Goal: Participate in discussion: Engage in conversation with other users on a specific topic

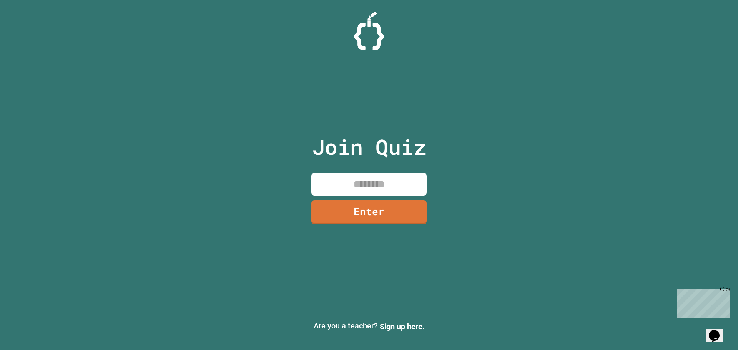
click at [378, 181] on input at bounding box center [368, 184] width 115 height 23
type input "********"
click at [369, 210] on link "Enter" at bounding box center [369, 210] width 103 height 25
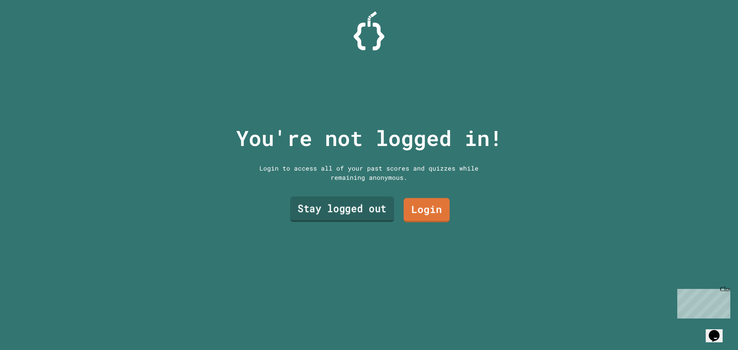
click at [350, 205] on link "Stay logged out" at bounding box center [342, 209] width 104 height 25
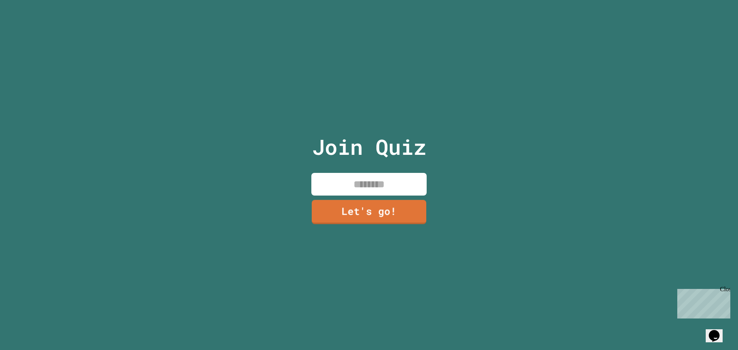
click at [325, 180] on input at bounding box center [368, 184] width 115 height 23
type input "*"
click at [363, 183] on input "*****" at bounding box center [368, 184] width 115 height 23
type input "*****"
click at [397, 215] on link "Let's go!" at bounding box center [368, 211] width 115 height 25
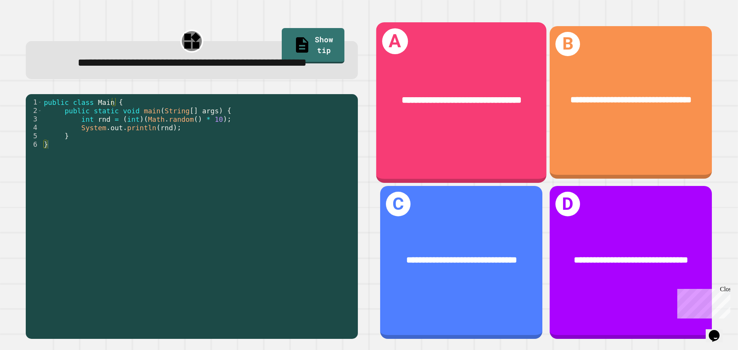
click at [452, 126] on div "**********" at bounding box center [461, 101] width 170 height 52
click at [460, 120] on div "**********" at bounding box center [461, 101] width 170 height 52
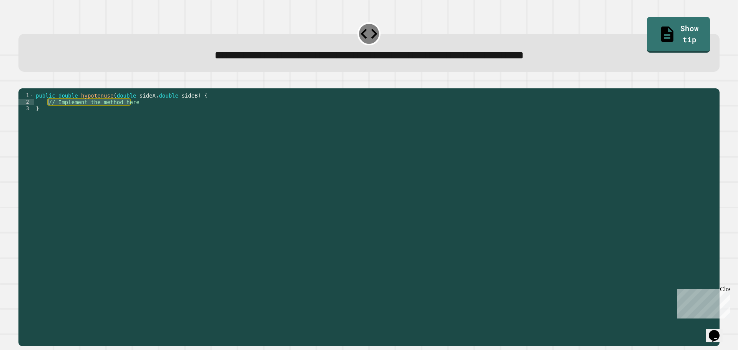
drag, startPoint x: 132, startPoint y: 113, endPoint x: 48, endPoint y: 113, distance: 84.2
click at [48, 113] on div "public double hypotenuse ( double sideA , double sideB ) { // Implement the met…" at bounding box center [375, 209] width 682 height 235
type textarea "*"
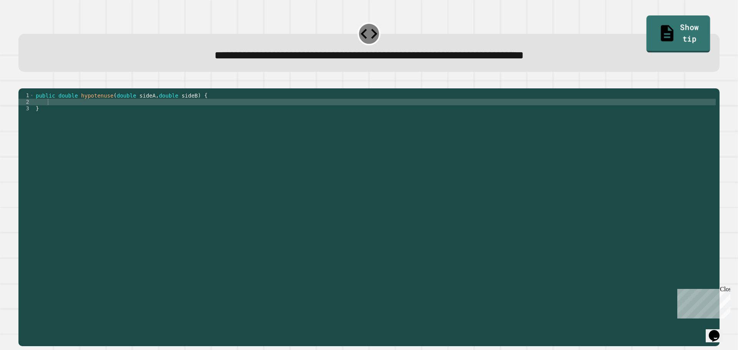
click at [669, 32] on link "Show tip" at bounding box center [679, 34] width 64 height 37
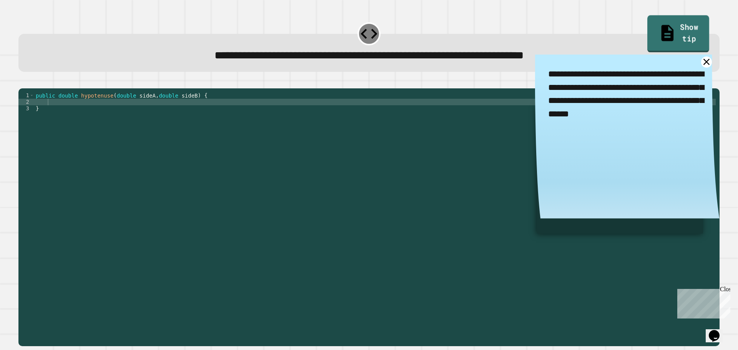
click at [669, 32] on link "Show tip" at bounding box center [679, 33] width 62 height 37
click at [61, 112] on div "public double hypotenuse ( double sideA , double sideB ) { }" at bounding box center [375, 209] width 682 height 235
type textarea "*"
click at [46, 113] on div "public double hypotenuse ( double sideA , double sideB ) { sideC = }" at bounding box center [375, 209] width 682 height 235
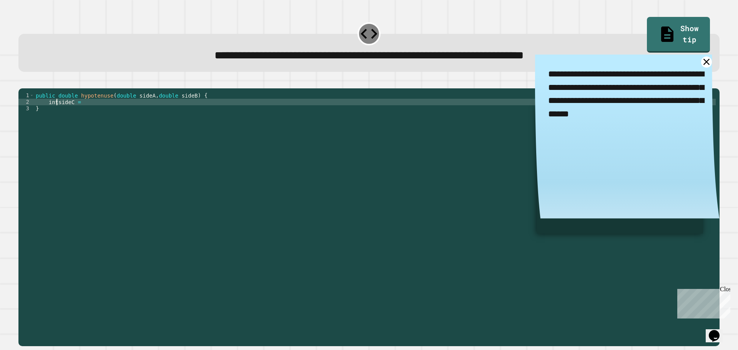
scroll to position [0, 2]
click at [85, 113] on div "public double hypotenuse ( double sideA , double sideB ) { int sideC = }" at bounding box center [375, 209] width 682 height 235
click at [82, 115] on div "public double hypotenuse ( double sideA , double sideB ) { int sideC = sqrt (( …" at bounding box center [375, 209] width 682 height 235
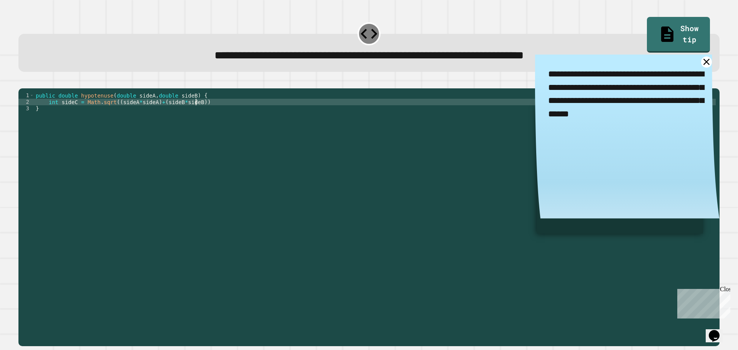
click at [207, 116] on div "public double hypotenuse ( double sideA , double sideB ) { int sideC = Math . s…" at bounding box center [375, 209] width 682 height 235
click at [22, 82] on icon "button" at bounding box center [22, 82] width 0 height 0
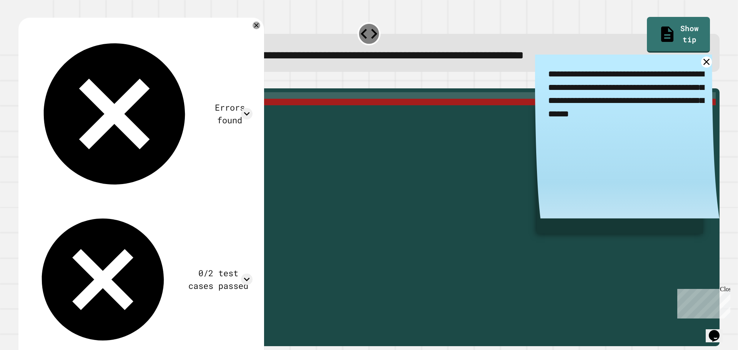
click at [36, 106] on div "public double hypotenuse ( double sideA , double sideB ) { int sideC = Math . s…" at bounding box center [375, 209] width 682 height 235
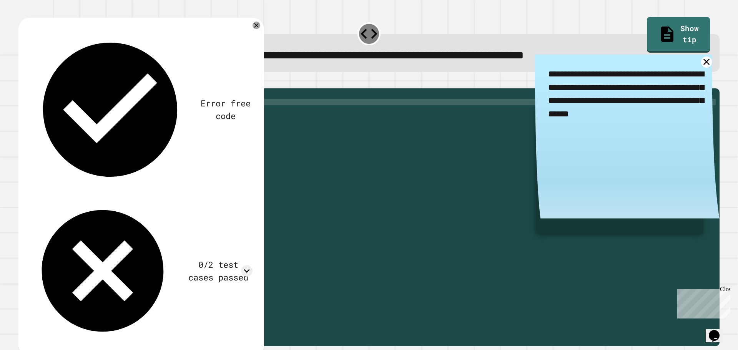
click at [56, 121] on div "public double hypotenuse ( double sideA , double sideB ) { int sideC = Math . s…" at bounding box center [375, 209] width 682 height 235
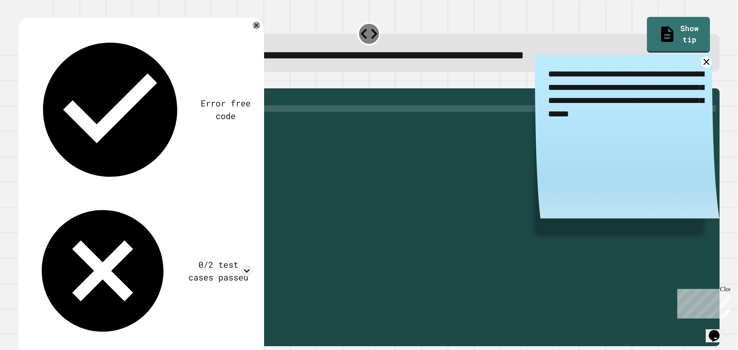
click at [58, 121] on div "public double hypotenuse ( double sideA , double sideB ) { int sideC = Math . s…" at bounding box center [375, 209] width 682 height 235
click at [22, 82] on icon "button" at bounding box center [22, 82] width 0 height 0
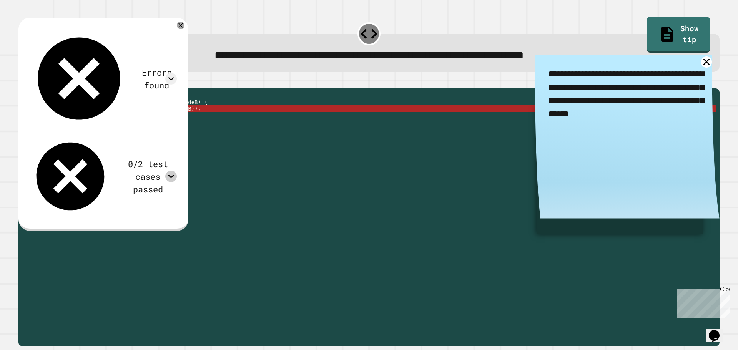
click at [174, 175] on icon at bounding box center [171, 176] width 6 height 3
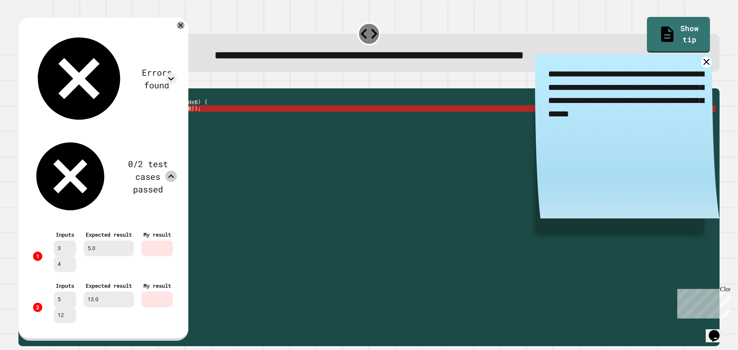
click at [174, 175] on icon at bounding box center [171, 176] width 6 height 3
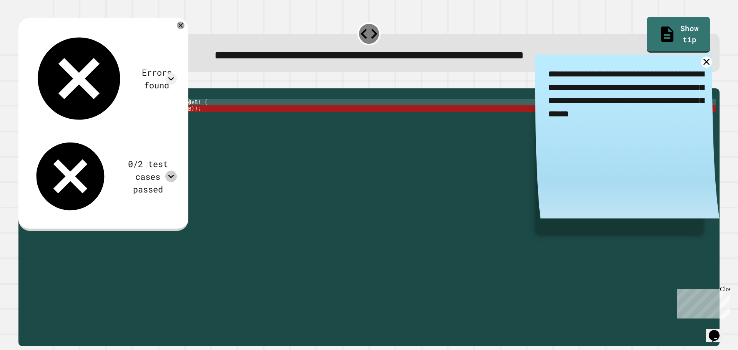
click at [190, 115] on div "public double hypotenuse ( double sideA , double sideB ) { sideC = Math . sqrt …" at bounding box center [375, 209] width 682 height 235
click at [202, 114] on div "public double hypotenuse ( double sideA , double sideB ) { sideC = Math . sqrt …" at bounding box center [375, 209] width 682 height 235
type textarea "**********"
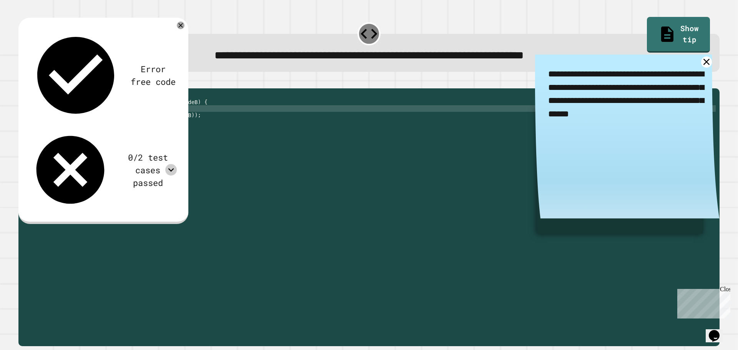
click at [22, 82] on icon "button" at bounding box center [22, 82] width 0 height 0
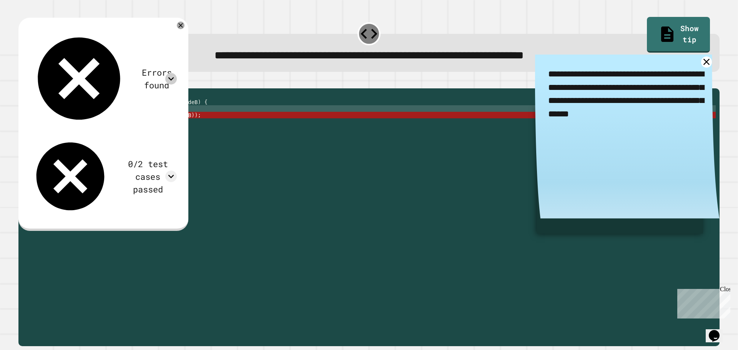
click at [174, 77] on icon at bounding box center [171, 78] width 6 height 3
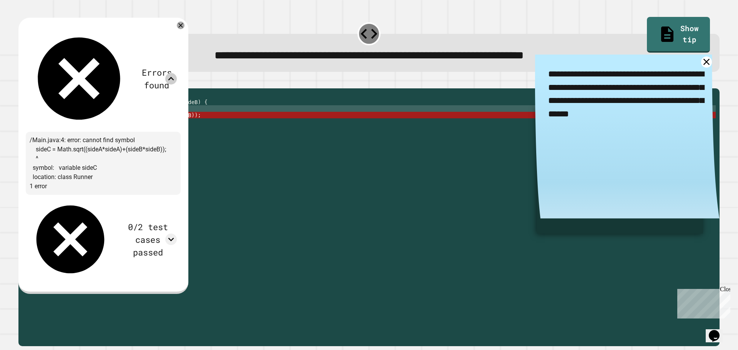
click at [174, 77] on icon at bounding box center [171, 78] width 6 height 3
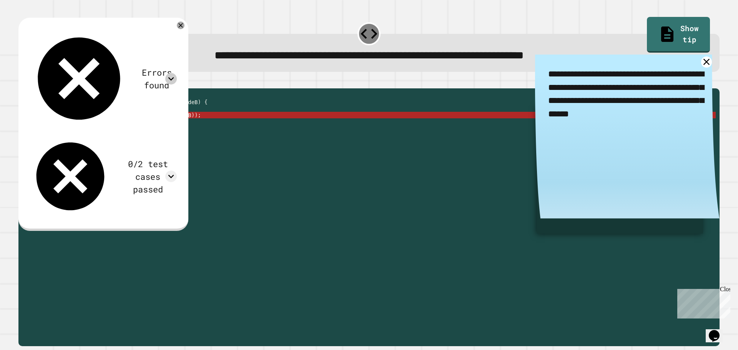
click at [48, 126] on div "public double hypotenuse ( double sideA , double sideB ) { sideC = Math . sqrt …" at bounding box center [375, 209] width 682 height 235
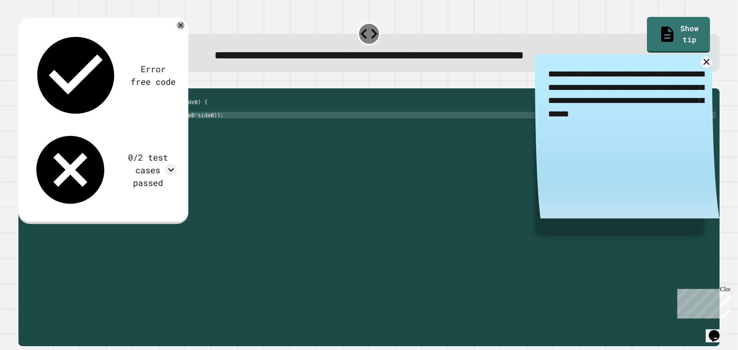
scroll to position [0, 2]
click at [22, 82] on icon "button" at bounding box center [22, 82] width 0 height 0
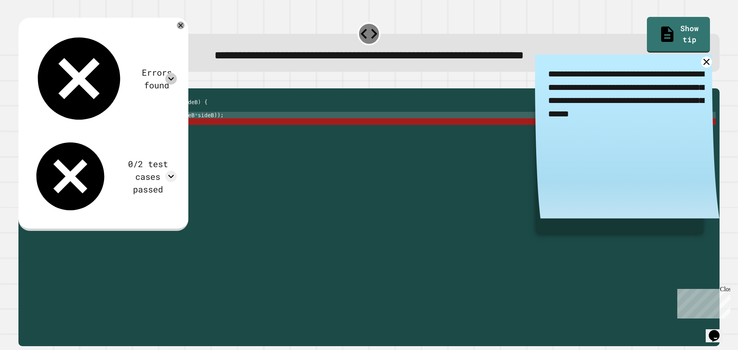
click at [177, 73] on icon at bounding box center [171, 79] width 12 height 12
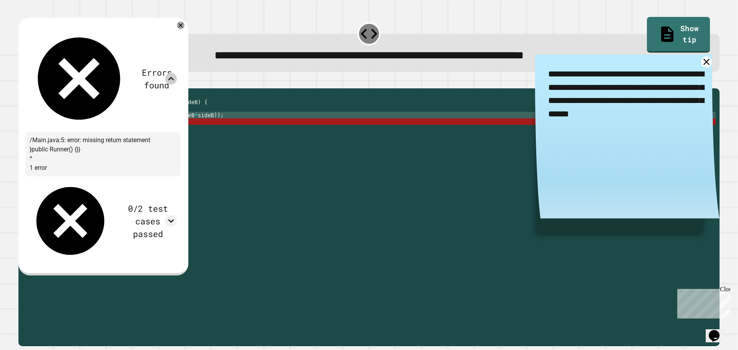
click at [177, 73] on icon at bounding box center [171, 79] width 12 height 12
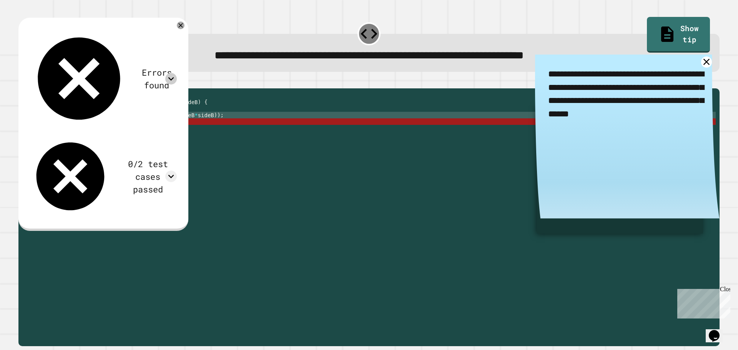
scroll to position [0, 0]
click at [130, 120] on div "public double hypotenuse ( double sideA , double sideB ) { double sideC = Math …" at bounding box center [375, 209] width 682 height 235
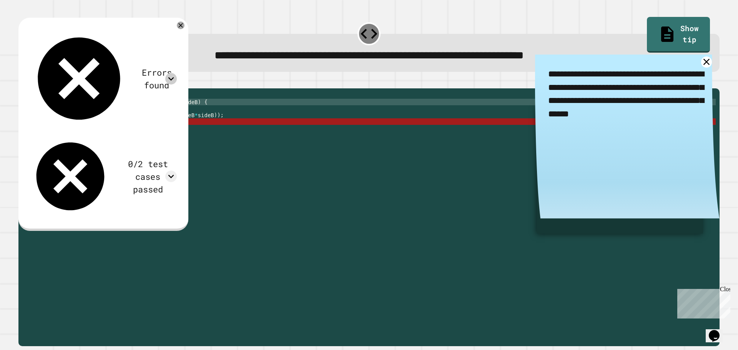
click at [185, 115] on div "public double hypotenuse ( double sideA , double sideB ) { double sideC = Math …" at bounding box center [375, 209] width 682 height 235
click at [189, 113] on div "public double hypotenuse ( double sideA , double sideB ) { double sideC = Math …" at bounding box center [375, 209] width 682 height 235
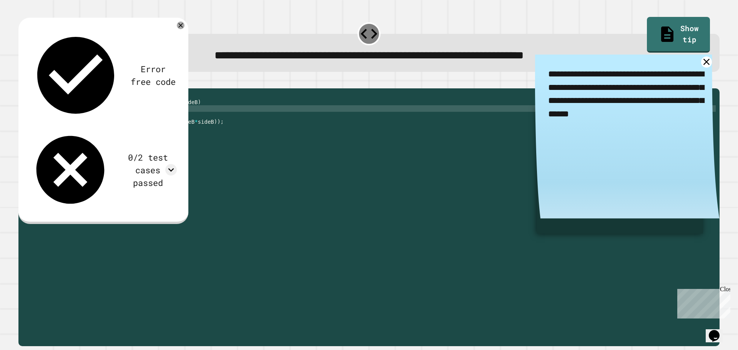
type textarea "*"
click at [22, 82] on button "button" at bounding box center [22, 82] width 0 height 0
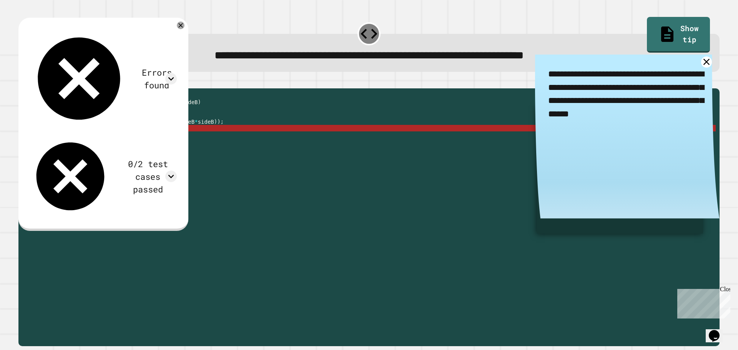
click at [45, 141] on div "public double hypotenuse ( double sideA , double sideB ) { double sideC = Math …" at bounding box center [375, 209] width 682 height 235
click at [177, 73] on div at bounding box center [171, 79] width 12 height 12
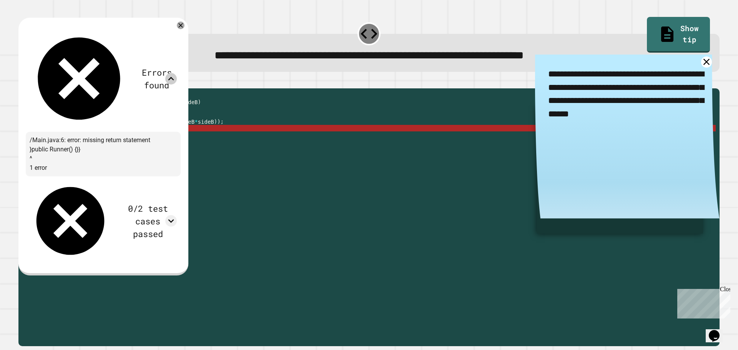
click at [177, 73] on icon at bounding box center [171, 79] width 12 height 12
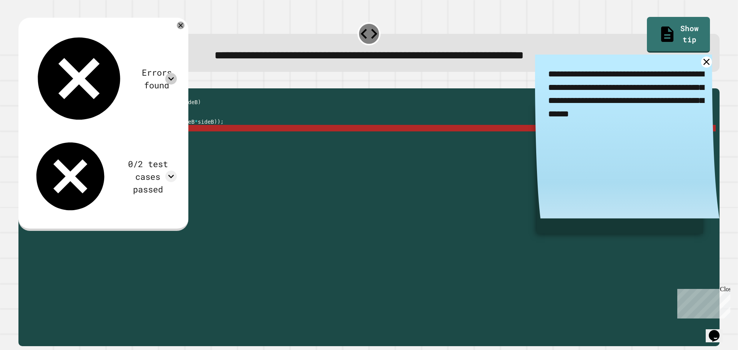
click at [55, 129] on div "public double hypotenuse ( double sideA , double sideB ) { double sideC = Math …" at bounding box center [375, 209] width 682 height 235
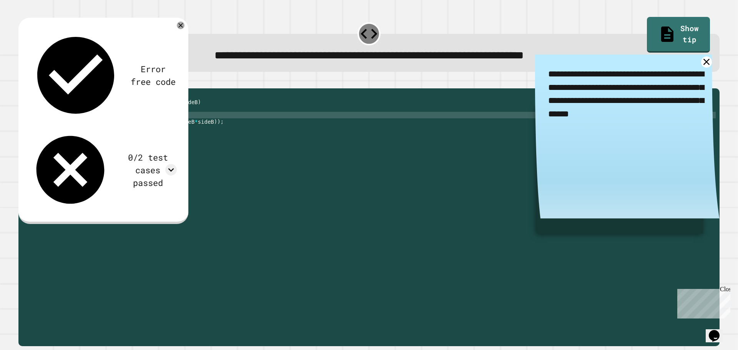
scroll to position [0, 3]
type textarea "**********"
click at [177, 164] on div at bounding box center [171, 170] width 12 height 12
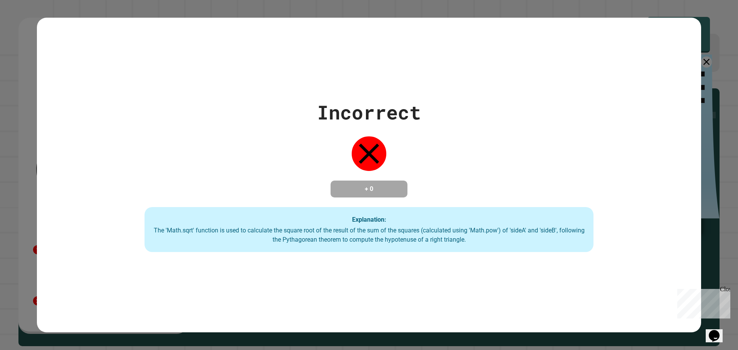
click at [187, 60] on div "Incorrect + 0 Explanation: The 'Math.sqrt' function is used to calculate the sq…" at bounding box center [369, 175] width 664 height 315
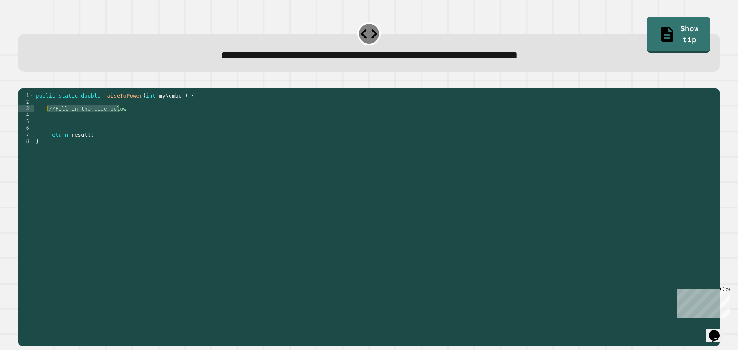
drag, startPoint x: 122, startPoint y: 122, endPoint x: 47, endPoint y: 121, distance: 75.4
click at [47, 121] on div "public static double raiseToPower ( int myNumber ) { //Fill in the code below r…" at bounding box center [375, 209] width 682 height 235
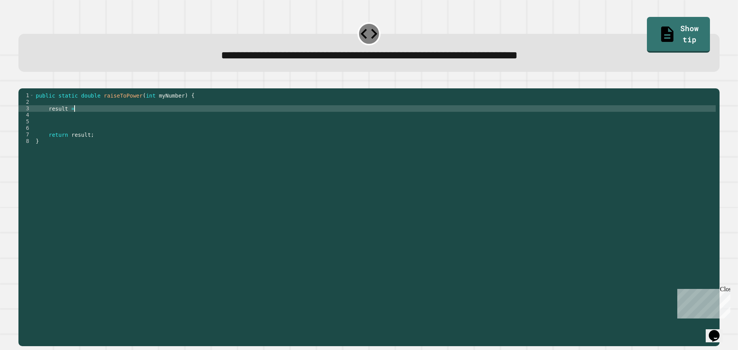
scroll to position [0, 2]
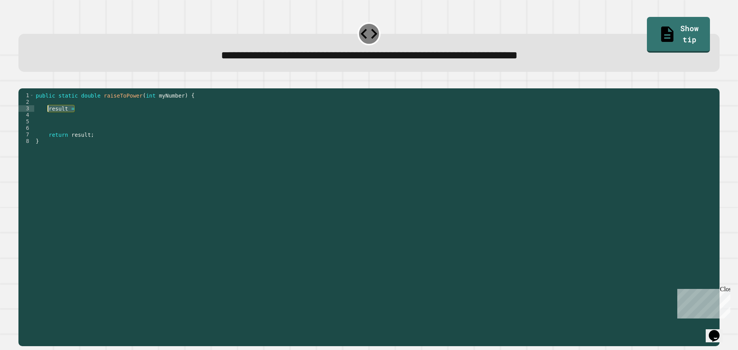
drag, startPoint x: 78, startPoint y: 121, endPoint x: 48, endPoint y: 120, distance: 30.4
click at [48, 120] on div "public static double raiseToPower ( int myNumber ) { result = return result ; }" at bounding box center [375, 209] width 682 height 235
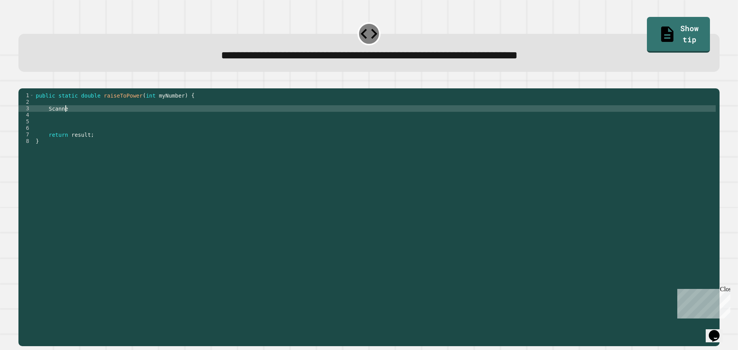
scroll to position [0, 2]
type textarea "*"
type textarea "**********"
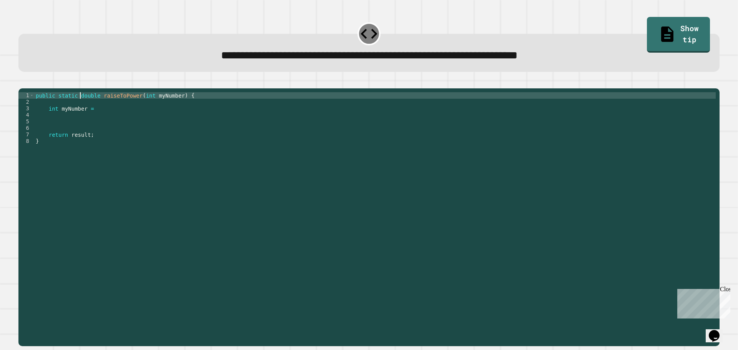
click at [79, 109] on div "public static double raiseToPower ( int myNumber ) { int myNumber = return resu…" at bounding box center [375, 209] width 682 height 235
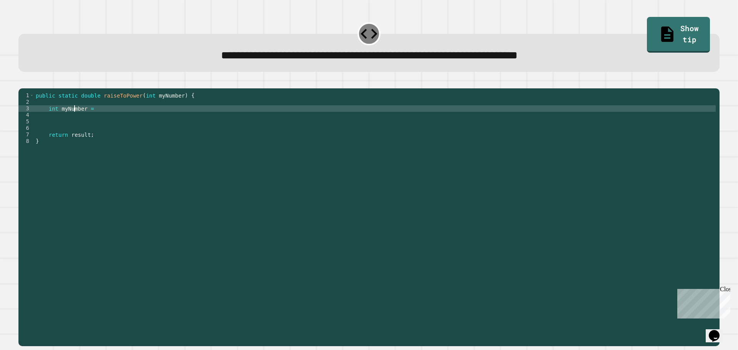
click at [74, 118] on div "public static double raiseToPower ( int myNumber ) { int myNumber = return resu…" at bounding box center [375, 209] width 682 height 235
click at [70, 117] on div "public static double raiseToPower ( int myNumber ) { int myNumber = return resu…" at bounding box center [375, 209] width 682 height 235
click at [112, 118] on div "public static double raiseToPower ( int myNumber ) { int myNumber = return resu…" at bounding box center [375, 209] width 682 height 235
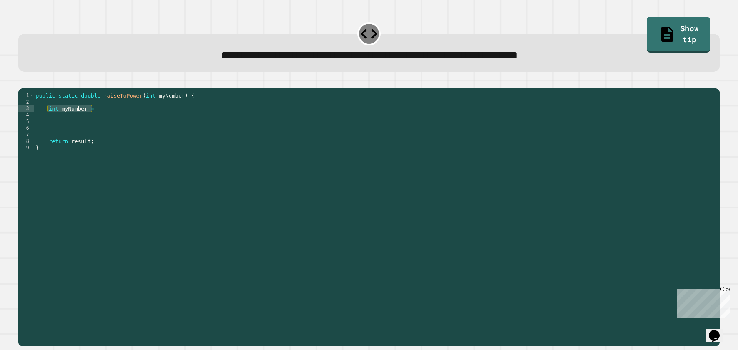
drag, startPoint x: 97, startPoint y: 121, endPoint x: 48, endPoint y: 121, distance: 48.8
click at [48, 121] on div "public static double raiseToPower ( int myNumber ) { int myNumber = return resu…" at bounding box center [375, 209] width 682 height 235
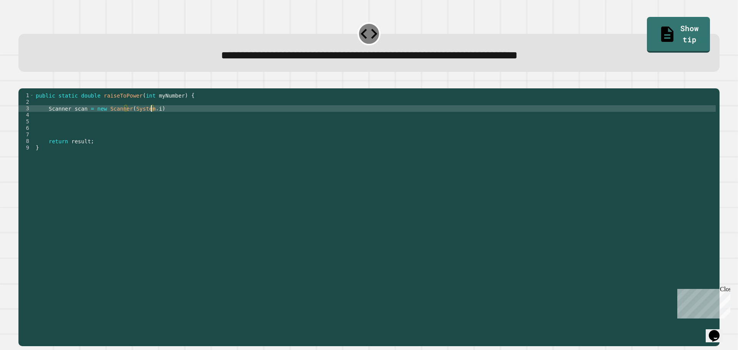
scroll to position [0, 8]
click at [173, 120] on div "public static double raiseToPower ( int myNumber ) { Scanner scan = new Scanner…" at bounding box center [375, 209] width 682 height 235
type textarea "**********"
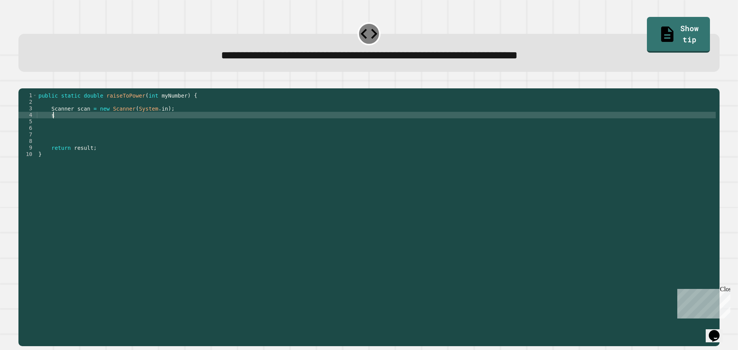
scroll to position [0, 1]
type textarea "*"
type textarea "**********"
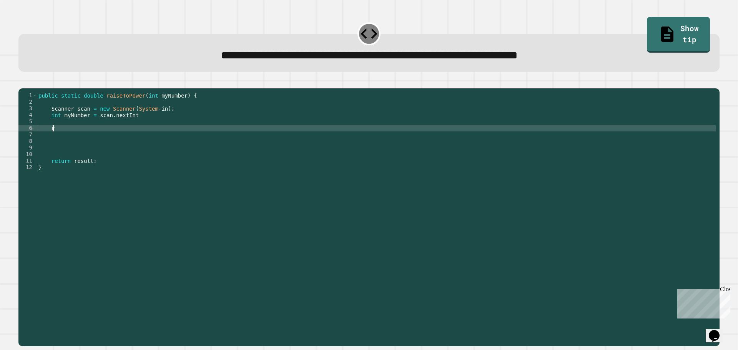
type textarea "*"
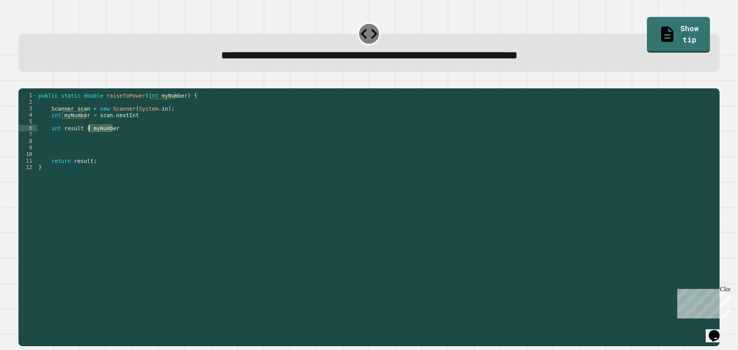
drag, startPoint x: 116, startPoint y: 140, endPoint x: 90, endPoint y: 140, distance: 26.5
click at [90, 140] on div "public static double raiseToPower ( int myNumber ) { Scanner scan = new Scanner…" at bounding box center [376, 209] width 679 height 235
click at [114, 141] on div "public static double raiseToPower ( int myNumber ) { Scanner scan = new Scanner…" at bounding box center [376, 203] width 679 height 222
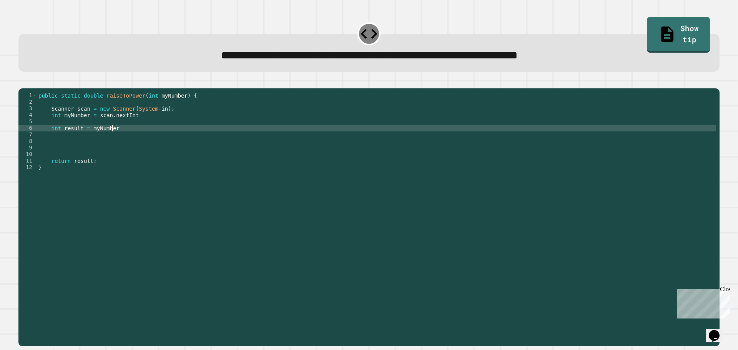
click at [90, 141] on div "public static double raiseToPower ( int myNumber ) { Scanner scan = new Scanner…" at bounding box center [376, 209] width 679 height 235
click at [130, 140] on div "public static double raiseToPower ( int myNumber ) { Scanner scan = new Scanner…" at bounding box center [376, 209] width 679 height 235
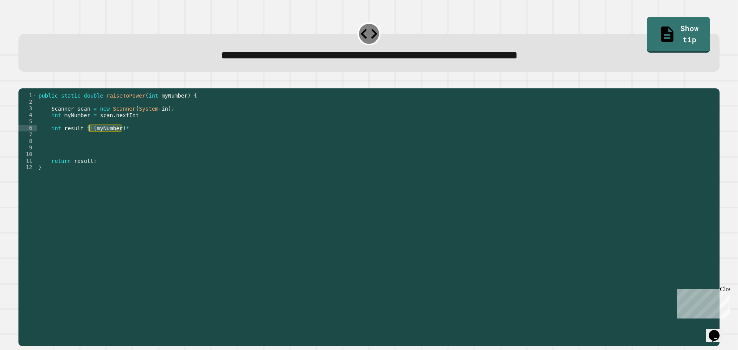
drag, startPoint x: 130, startPoint y: 140, endPoint x: 90, endPoint y: 142, distance: 39.7
click at [90, 142] on div "public static double raiseToPower ( int myNumber ) { Scanner scan = new Scanner…" at bounding box center [376, 209] width 679 height 235
click at [133, 141] on div "public static double raiseToPower ( int myNumber ) { Scanner scan = new Scanner…" at bounding box center [376, 203] width 679 height 222
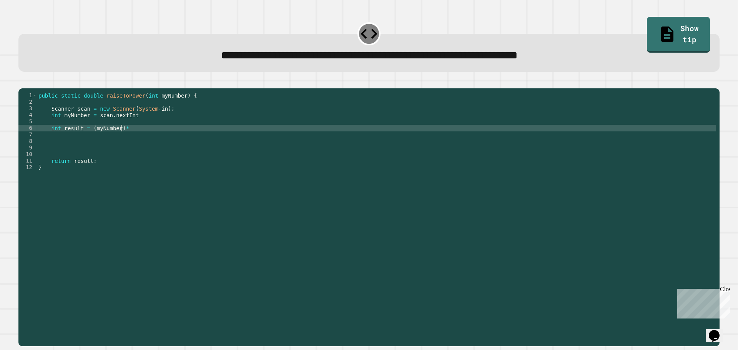
paste textarea "**********"
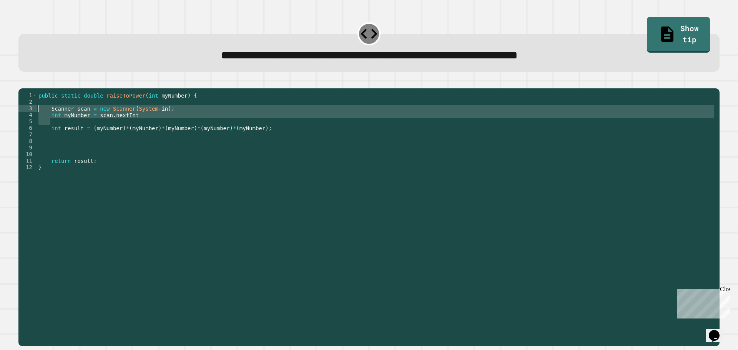
drag, startPoint x: 147, startPoint y: 131, endPoint x: 37, endPoint y: 119, distance: 110.9
click at [37, 119] on div "**********" at bounding box center [366, 203] width 697 height 222
type textarea "**********"
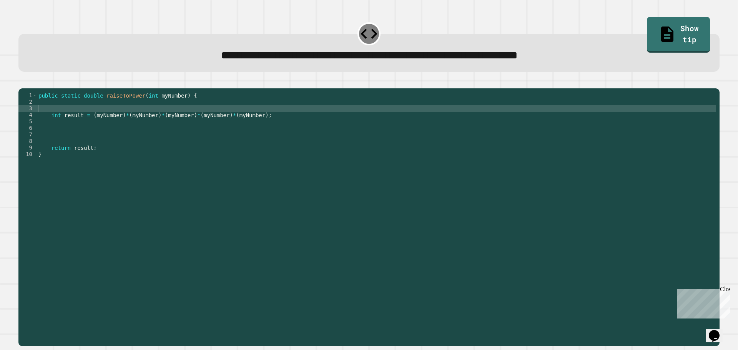
click at [22, 82] on icon "button" at bounding box center [22, 82] width 0 height 0
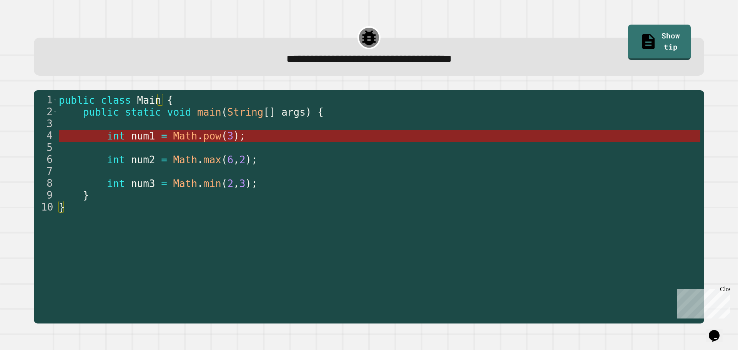
click at [179, 141] on span "Math" at bounding box center [185, 136] width 24 height 12
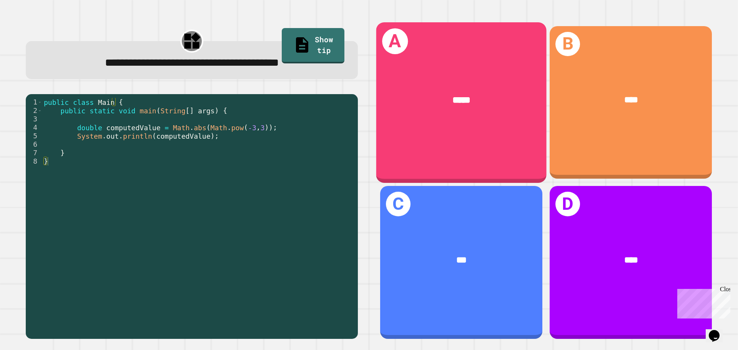
click at [486, 108] on div "*****" at bounding box center [461, 101] width 170 height 52
